Goal: Use online tool/utility: Utilize a website feature to perform a specific function

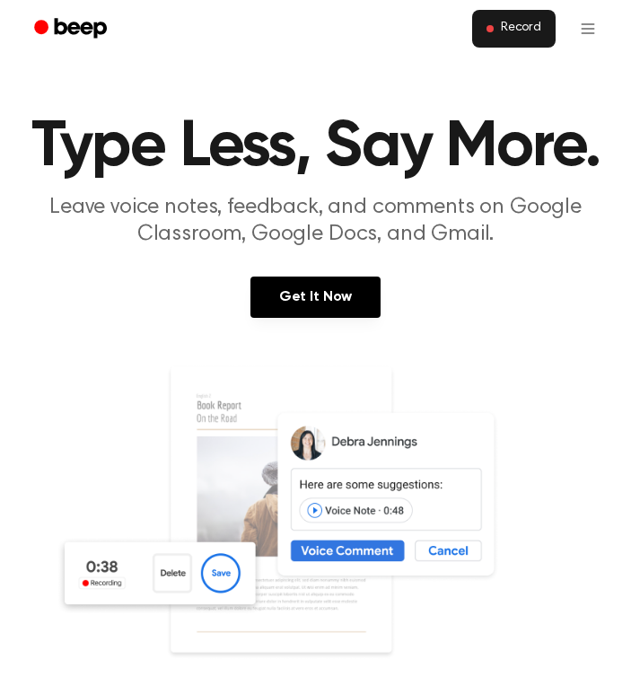
click at [494, 40] on button "Record" at bounding box center [514, 29] width 84 height 38
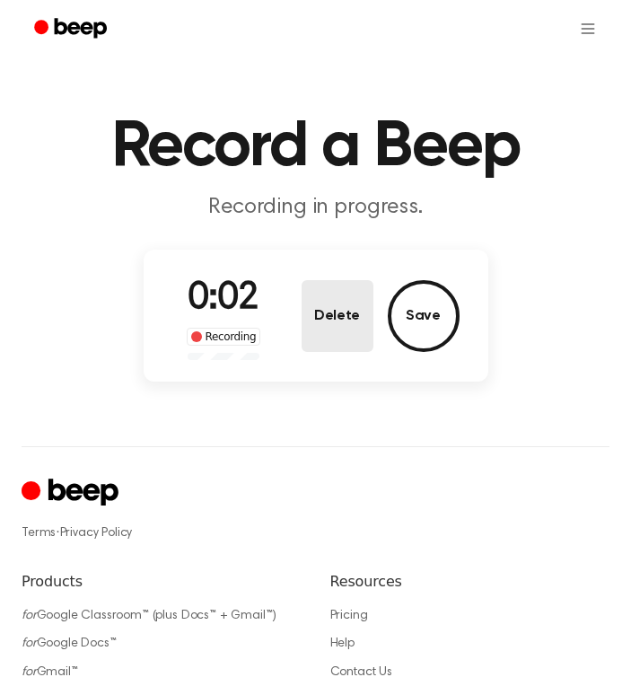
click at [339, 318] on button "Delete" at bounding box center [338, 316] width 72 height 72
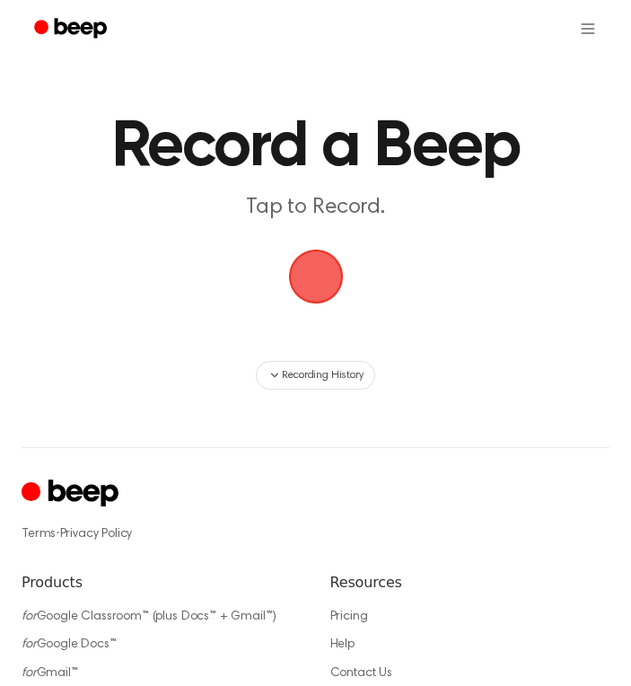
click at [330, 278] on span "button" at bounding box center [315, 277] width 58 height 58
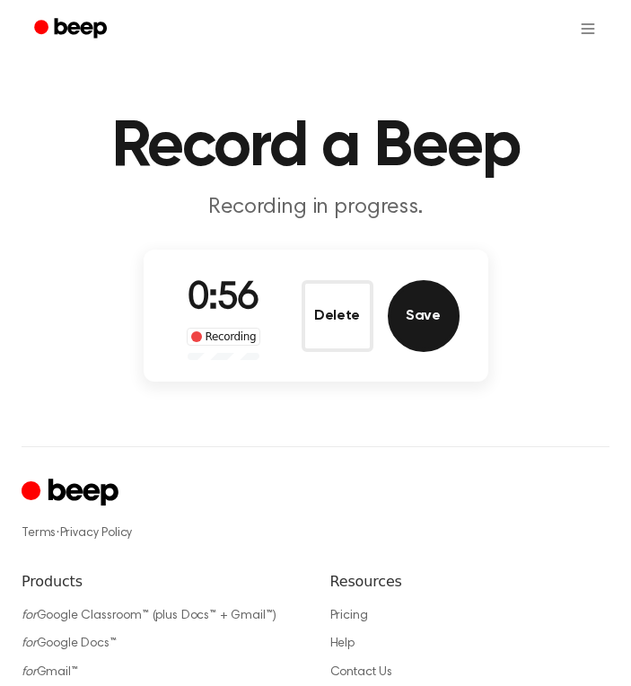
click at [421, 307] on button "Save" at bounding box center [424, 316] width 72 height 72
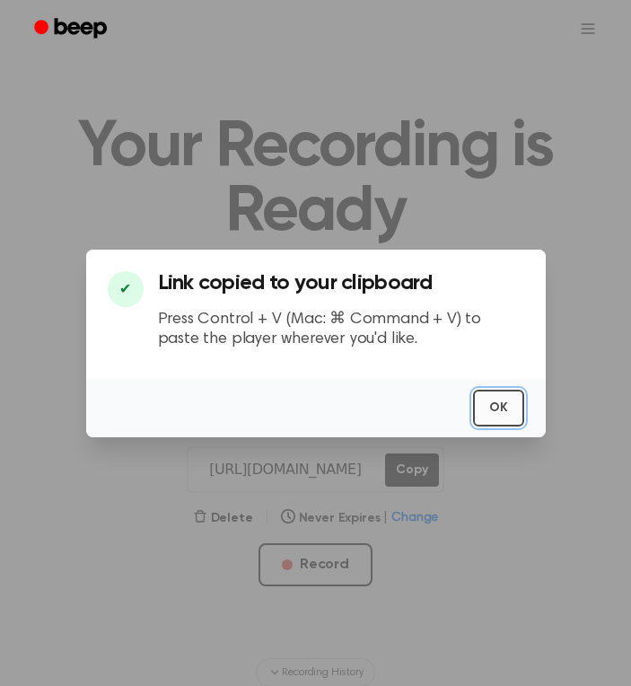
click at [496, 400] on button "OK" at bounding box center [498, 408] width 51 height 37
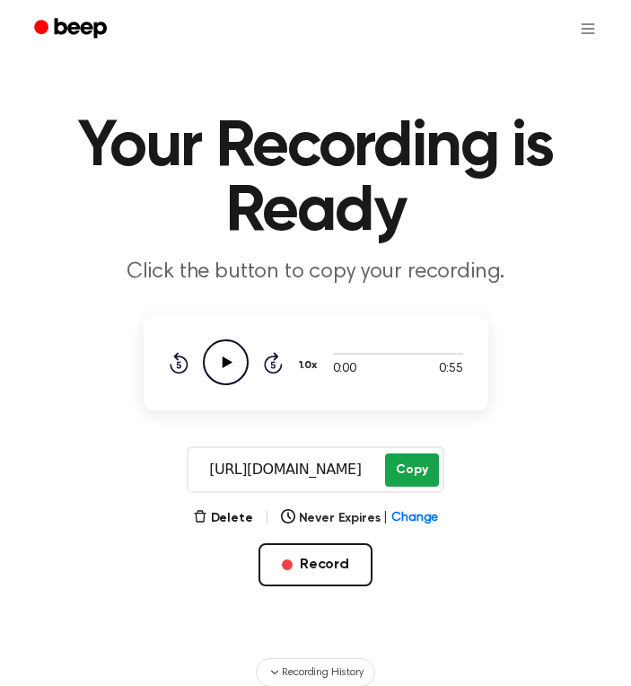
click at [399, 469] on button "Copy" at bounding box center [411, 469] width 53 height 33
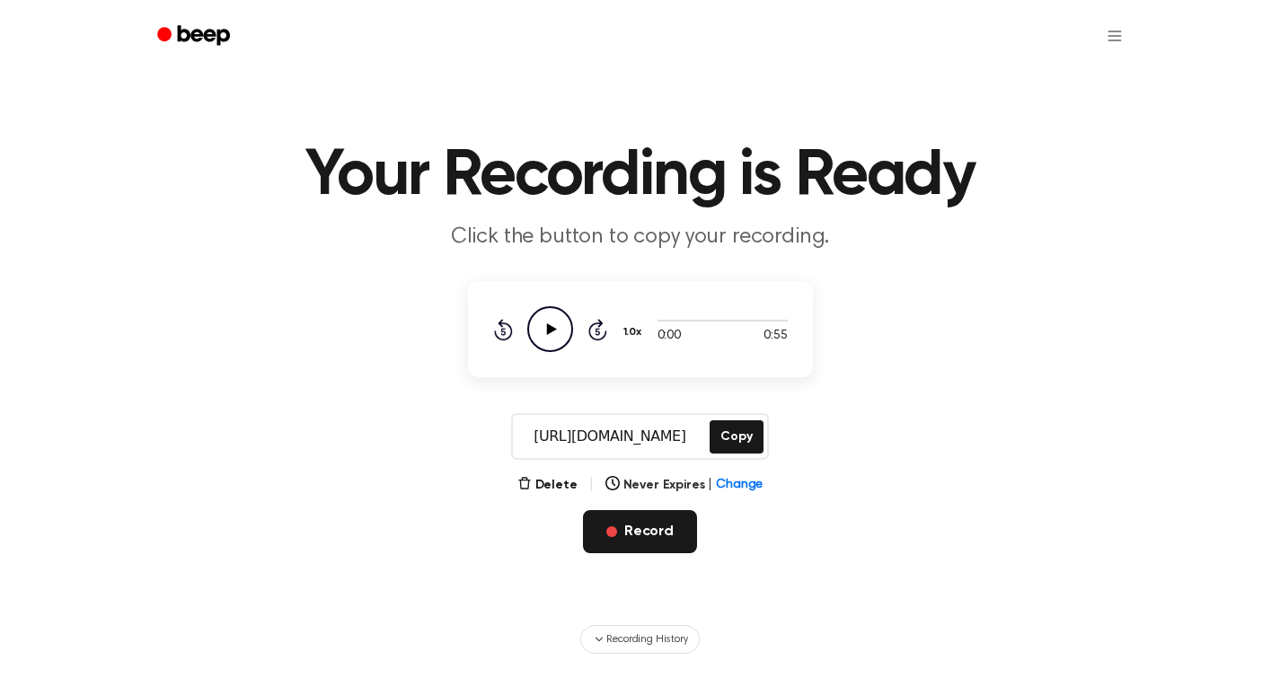
click at [651, 547] on button "Record" at bounding box center [640, 531] width 114 height 43
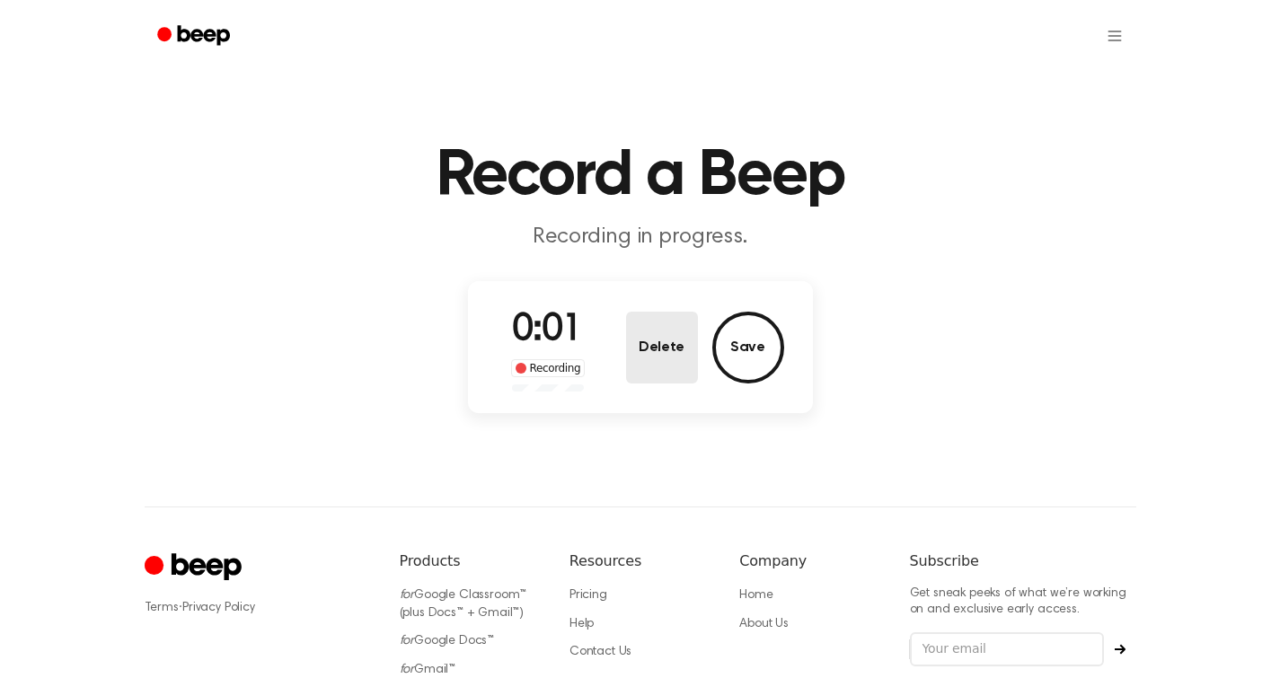
click at [657, 329] on button "Delete" at bounding box center [662, 348] width 72 height 72
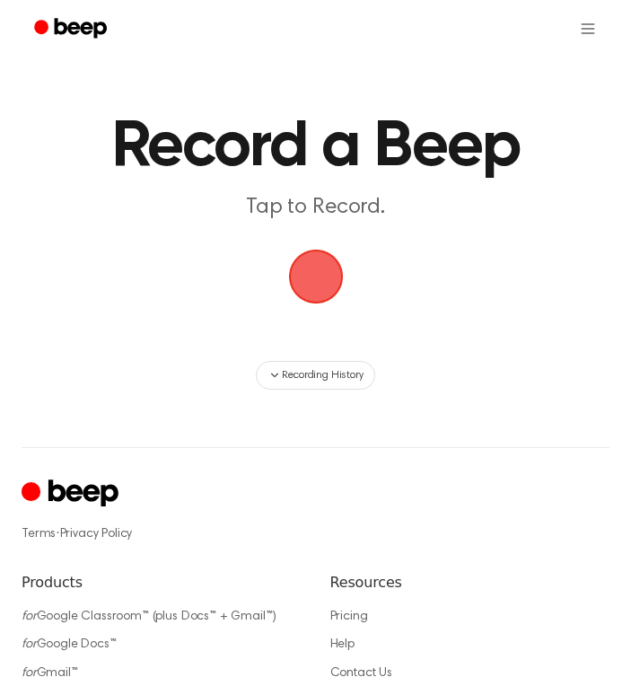
click at [327, 296] on span "button" at bounding box center [315, 277] width 55 height 55
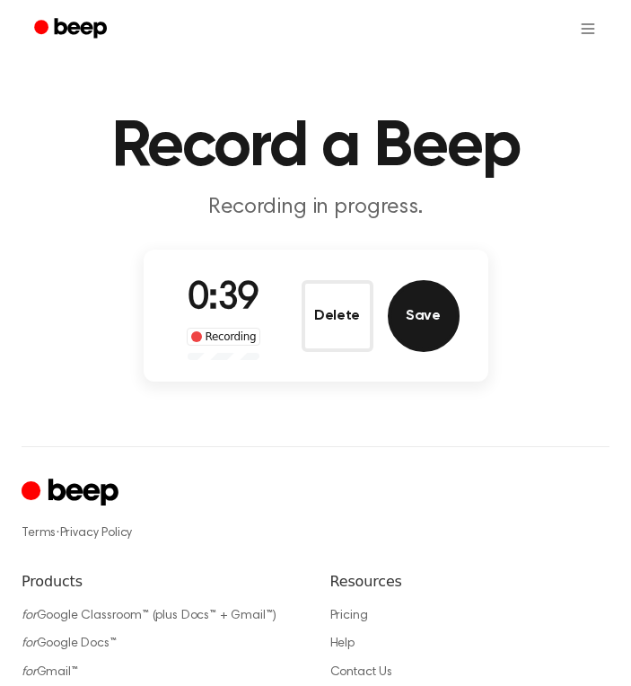
click at [418, 296] on button "Save" at bounding box center [424, 316] width 72 height 72
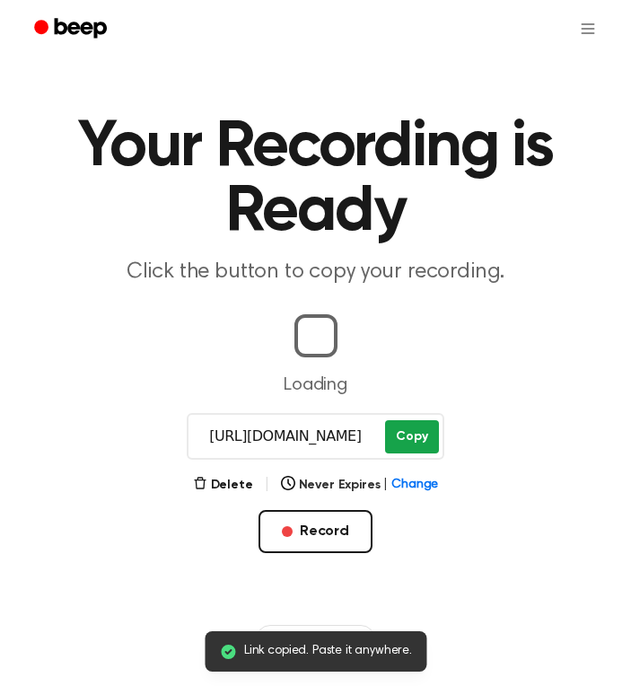
click at [388, 441] on main "Link copied. Paste it anywhere. Your Recording is Ready Click the button to cop…" at bounding box center [315, 327] width 631 height 654
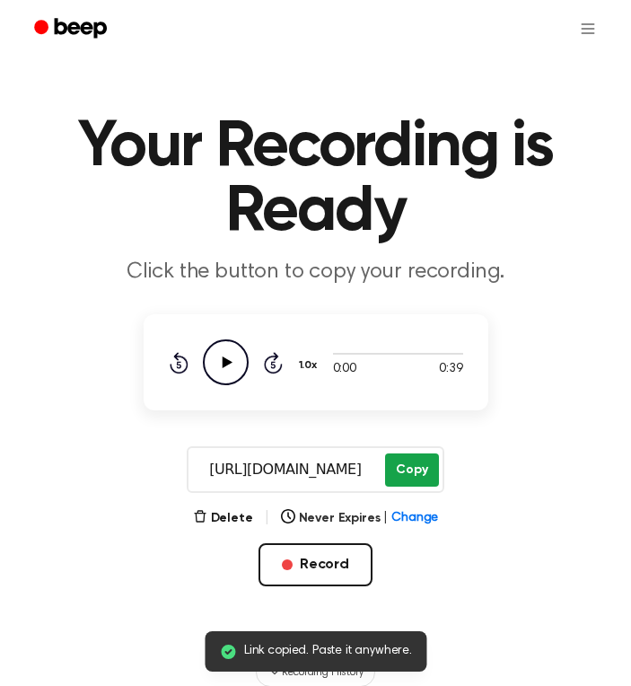
click at [406, 462] on button "Copy" at bounding box center [411, 469] width 53 height 33
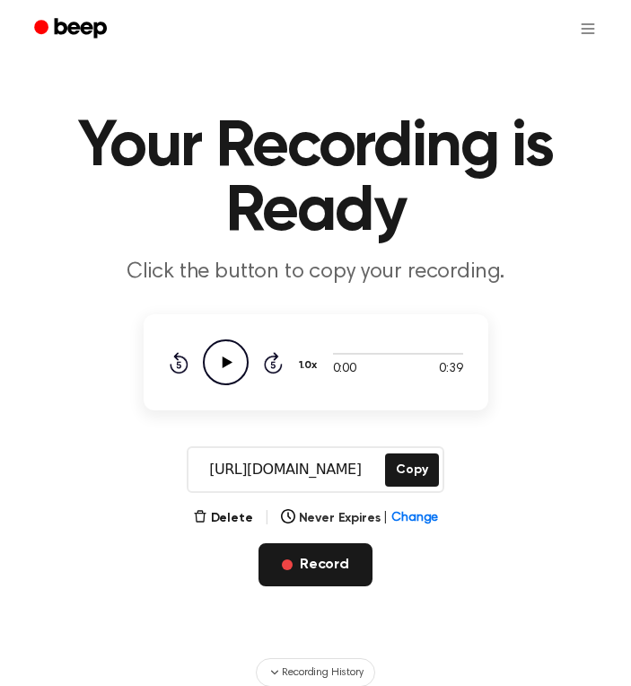
click at [322, 552] on button "Record" at bounding box center [316, 564] width 114 height 43
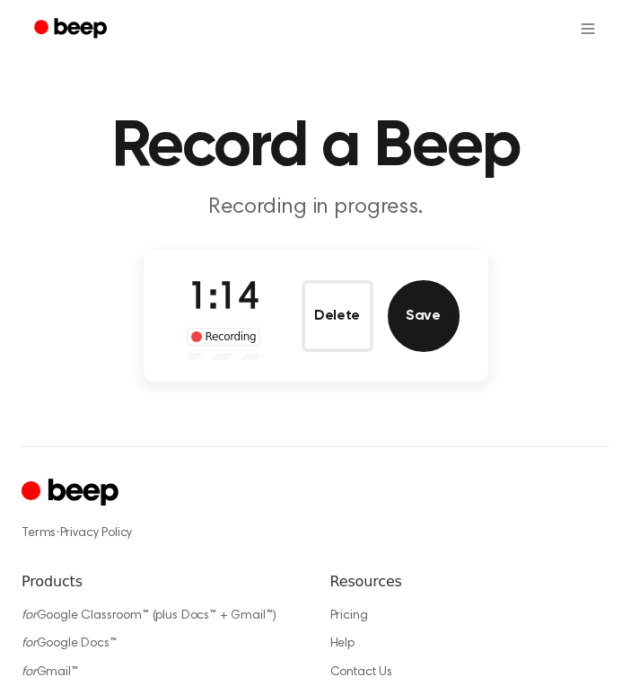
click at [399, 328] on button "Save" at bounding box center [424, 316] width 72 height 72
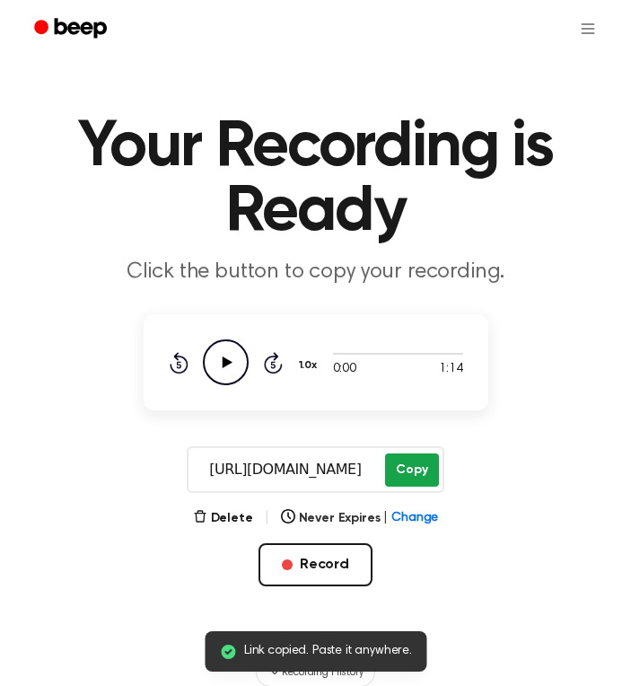
click at [403, 457] on button "Copy" at bounding box center [411, 469] width 53 height 33
